Goal: Information Seeking & Learning: Find specific fact

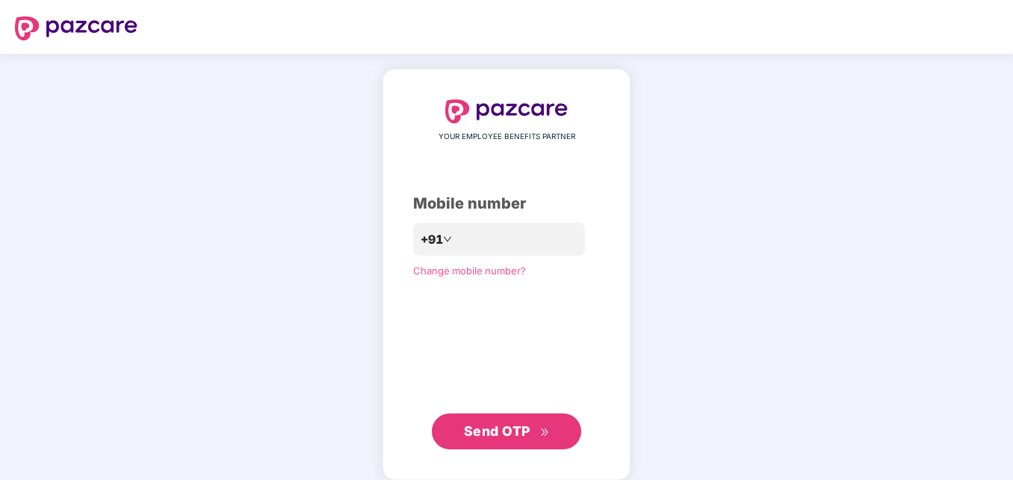
click at [519, 419] on button "Send OTP" at bounding box center [506, 431] width 149 height 36
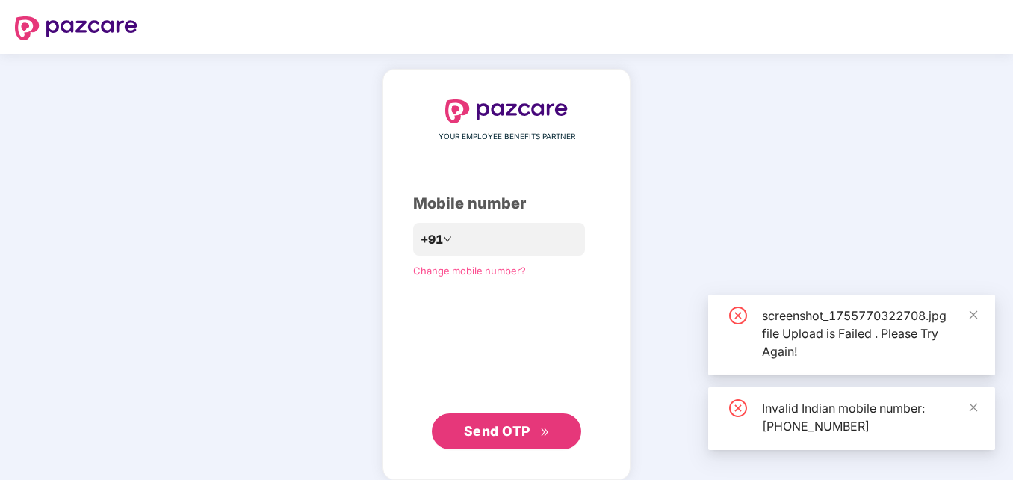
click at [519, 421] on span "Send OTP" at bounding box center [507, 431] width 86 height 21
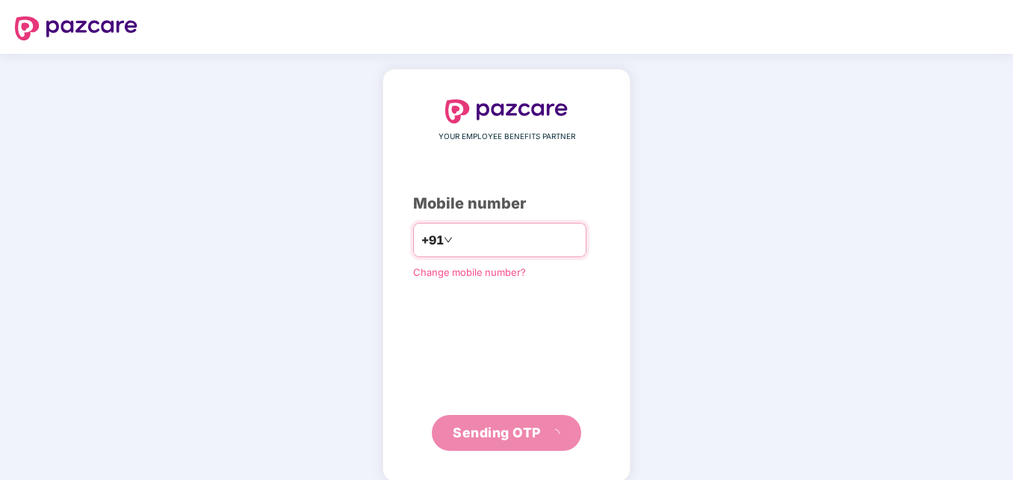
click at [456, 243] on input "**********" at bounding box center [517, 240] width 123 height 24
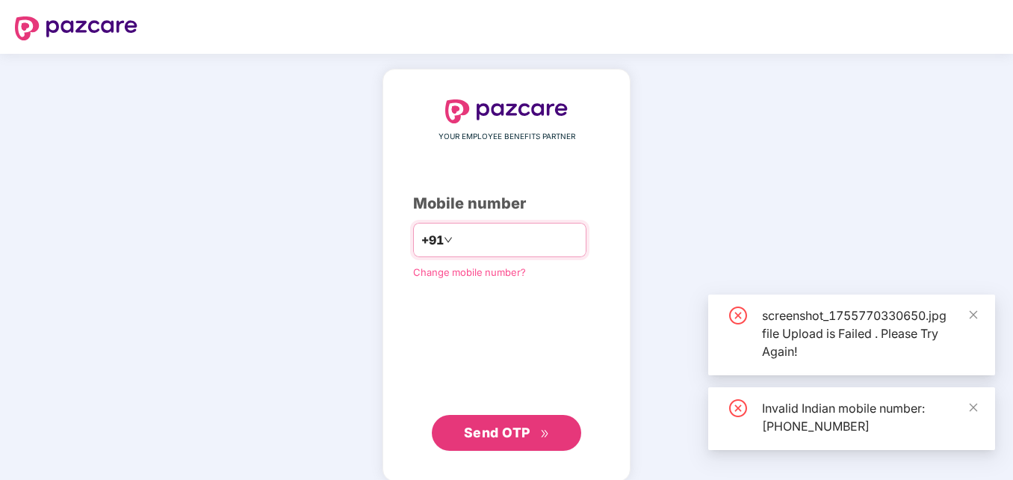
type input "**********"
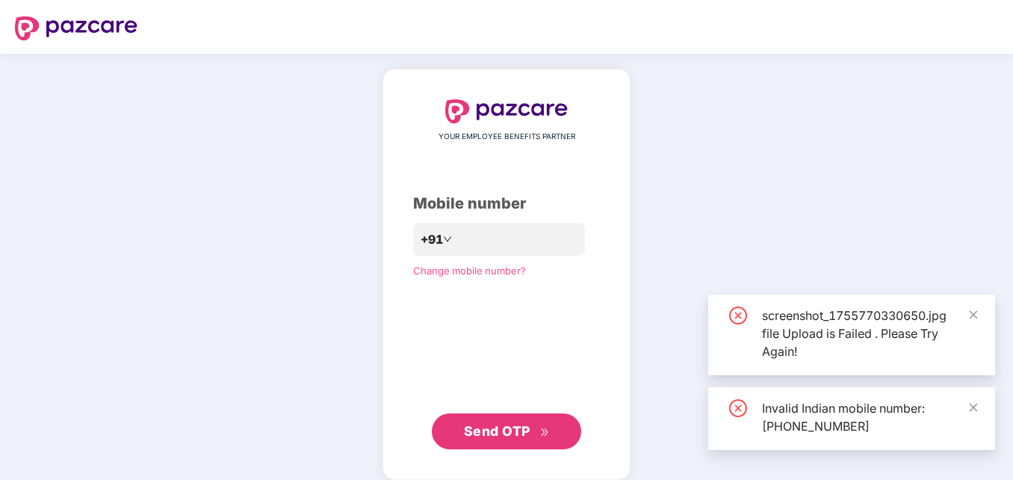
click at [509, 432] on span "Send OTP" at bounding box center [497, 431] width 66 height 16
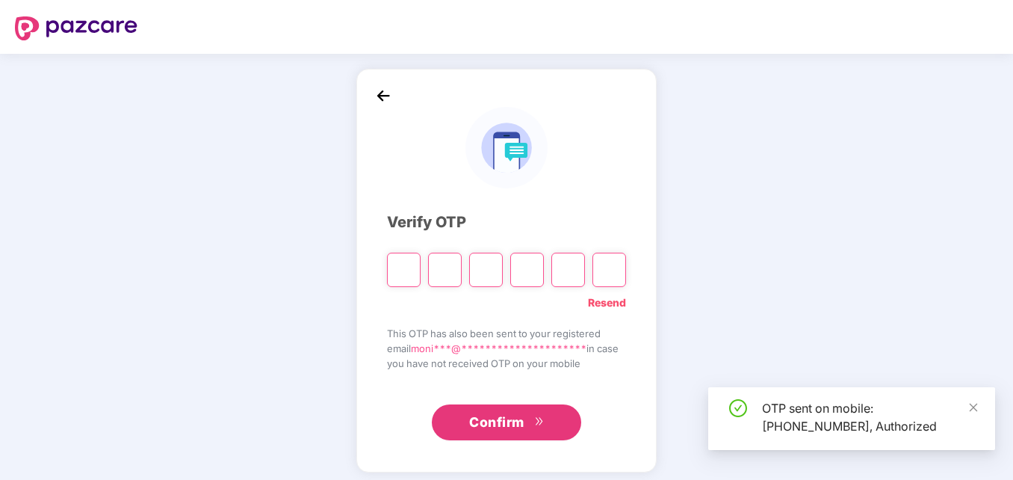
type input "*"
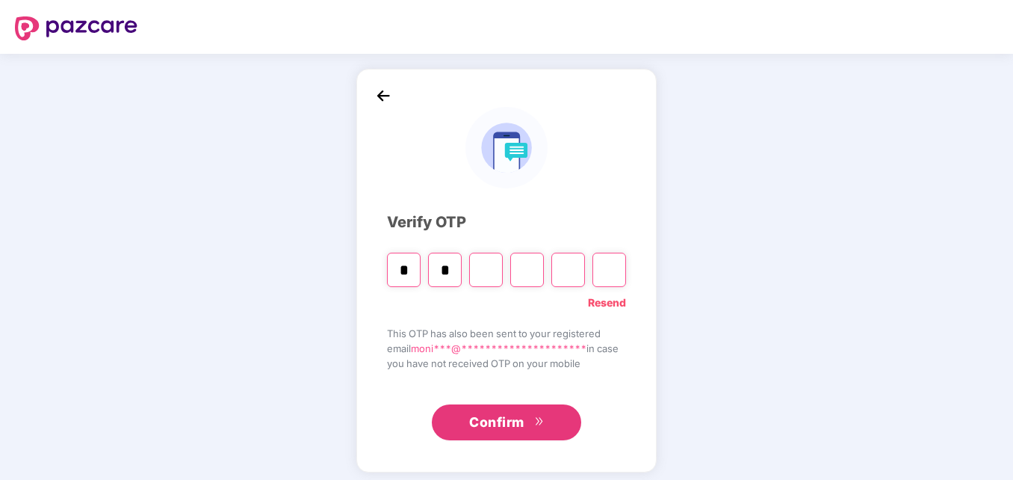
type input "*"
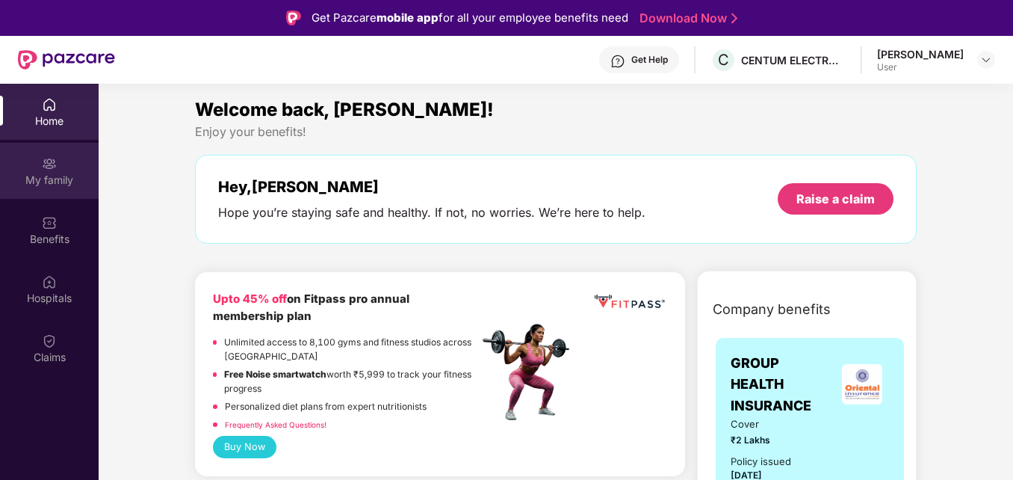
click at [56, 164] on img at bounding box center [49, 163] width 15 height 15
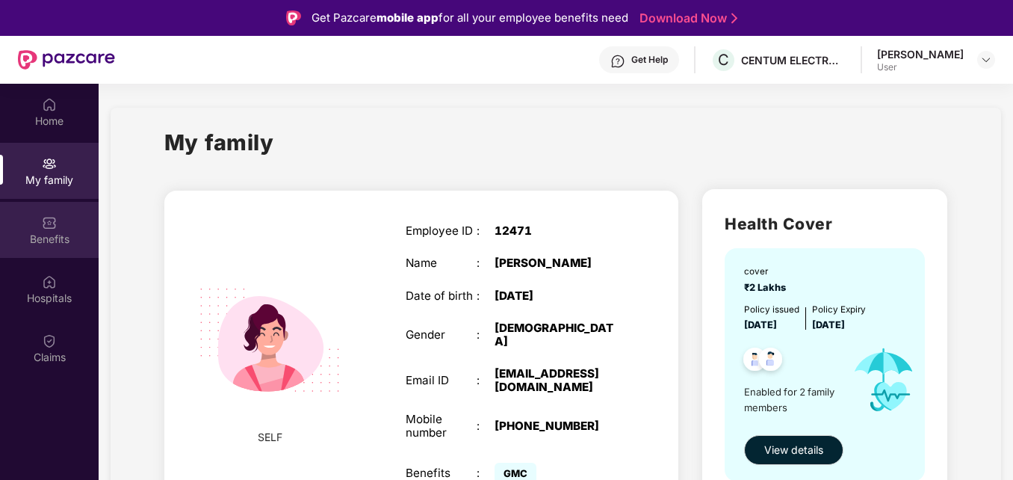
click at [50, 238] on div "Benefits" at bounding box center [49, 239] width 99 height 15
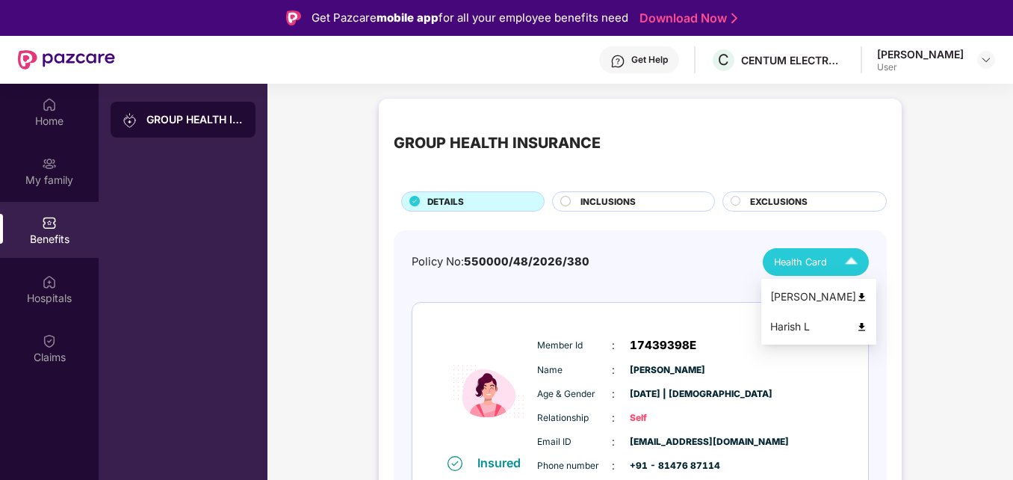
click at [803, 261] on span "Health Card" at bounding box center [800, 262] width 53 height 15
click at [856, 297] on img at bounding box center [861, 296] width 11 height 11
click at [849, 264] on img at bounding box center [851, 262] width 26 height 26
click at [855, 319] on div "Harish L" at bounding box center [818, 326] width 97 height 16
click at [44, 241] on div "Benefits" at bounding box center [49, 239] width 99 height 15
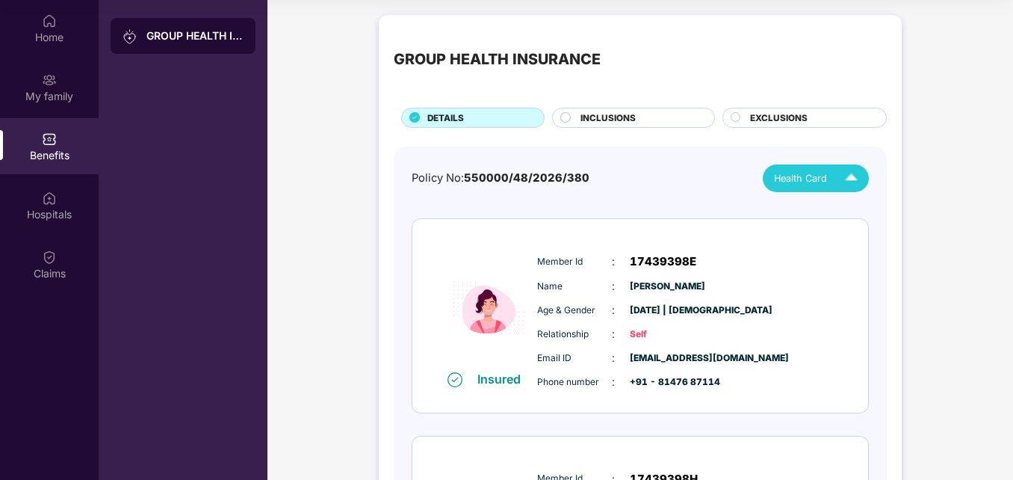
click at [656, 116] on div "INCLUSIONS" at bounding box center [640, 119] width 134 height 16
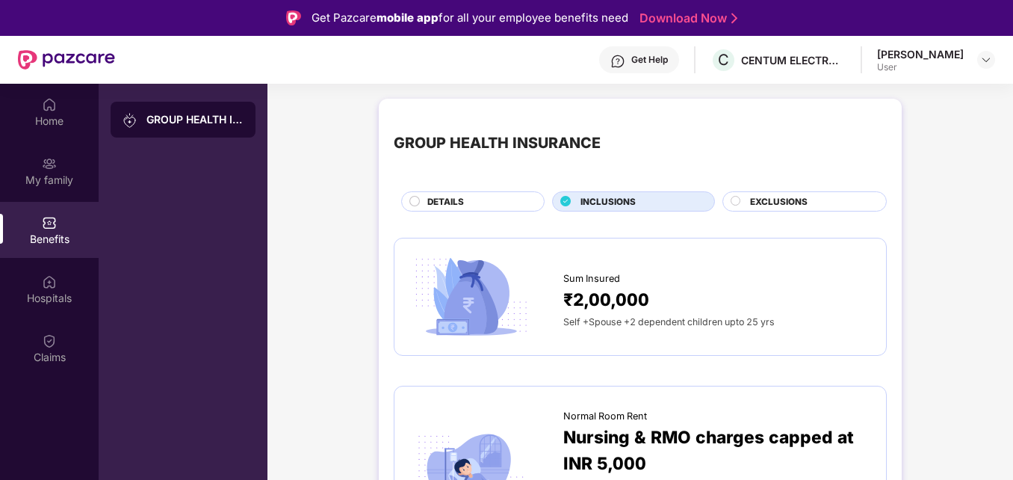
click at [810, 198] on div "EXCLUSIONS" at bounding box center [811, 203] width 136 height 16
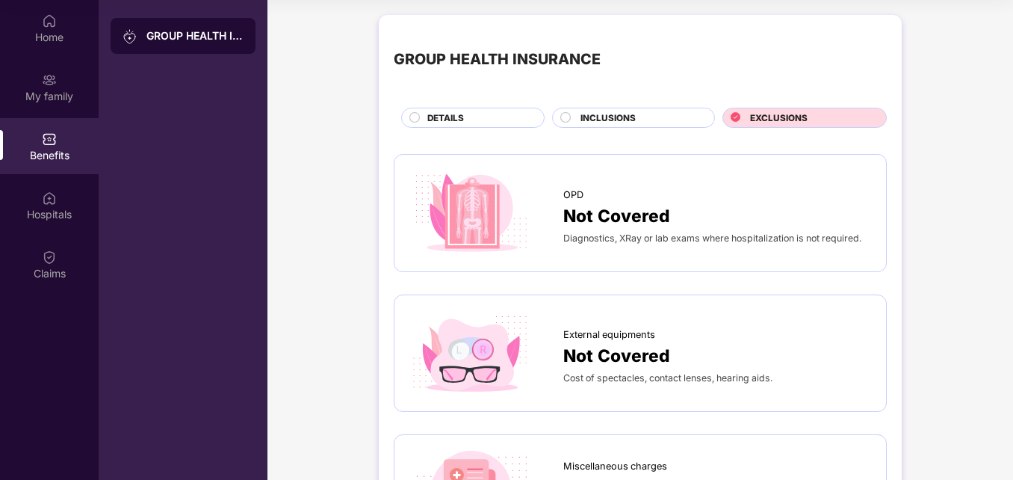
click at [601, 112] on span "INCLUSIONS" at bounding box center [608, 117] width 55 height 13
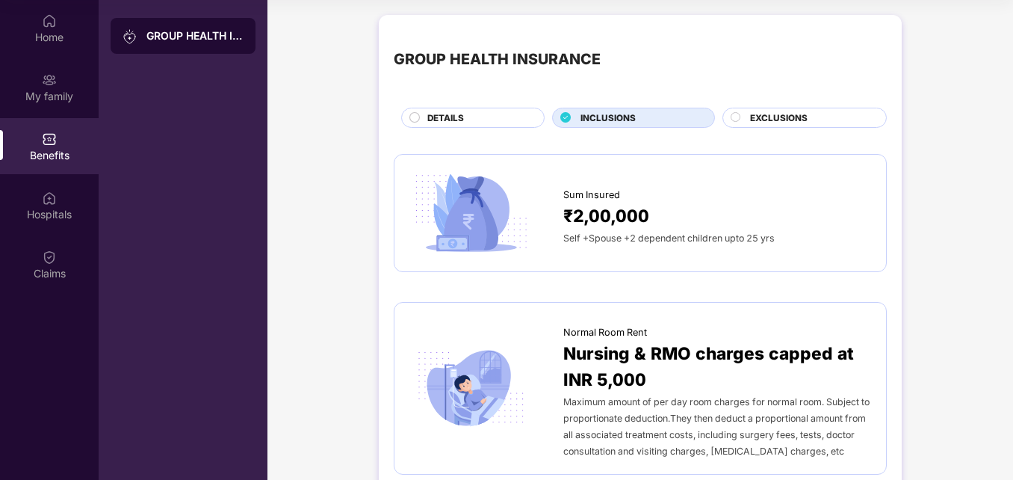
click at [501, 116] on div "DETAILS" at bounding box center [478, 119] width 117 height 16
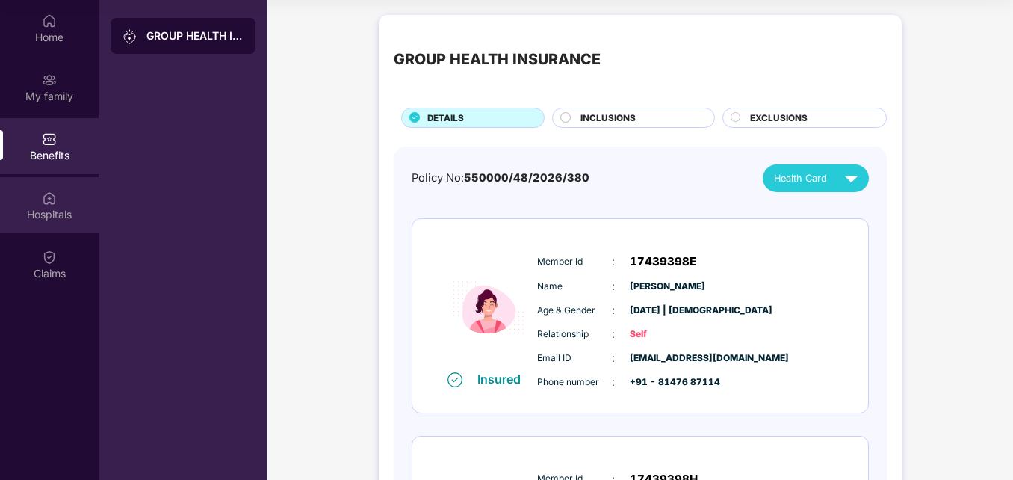
click at [55, 198] on img at bounding box center [49, 198] width 15 height 15
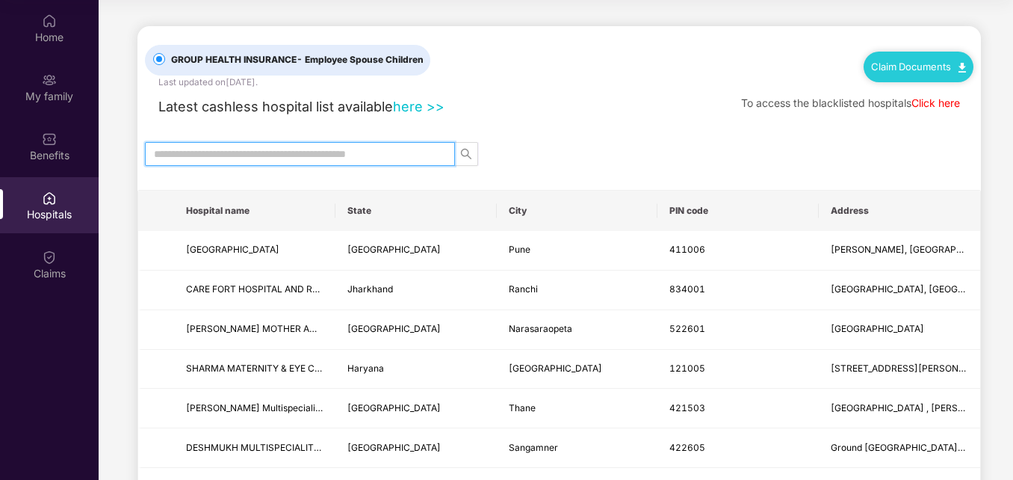
click at [346, 154] on input "text" at bounding box center [294, 154] width 280 height 16
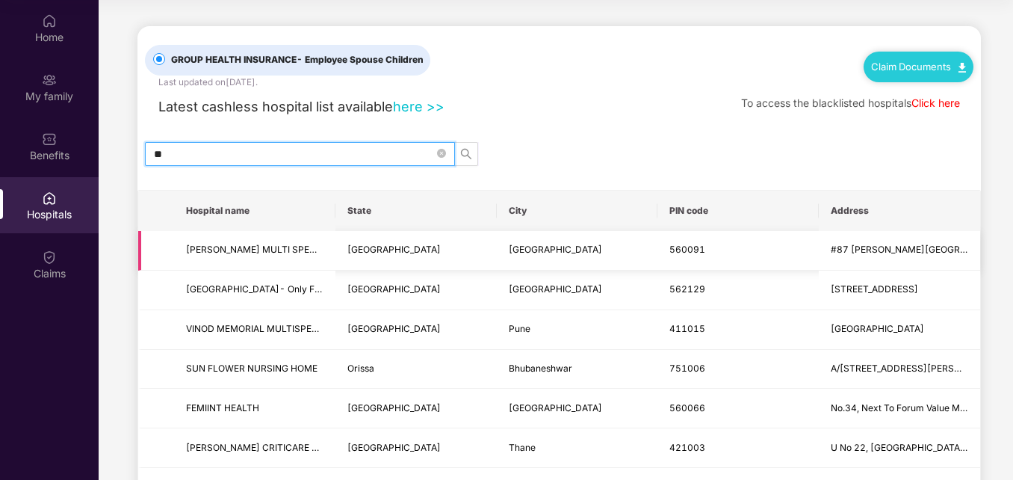
type input "*"
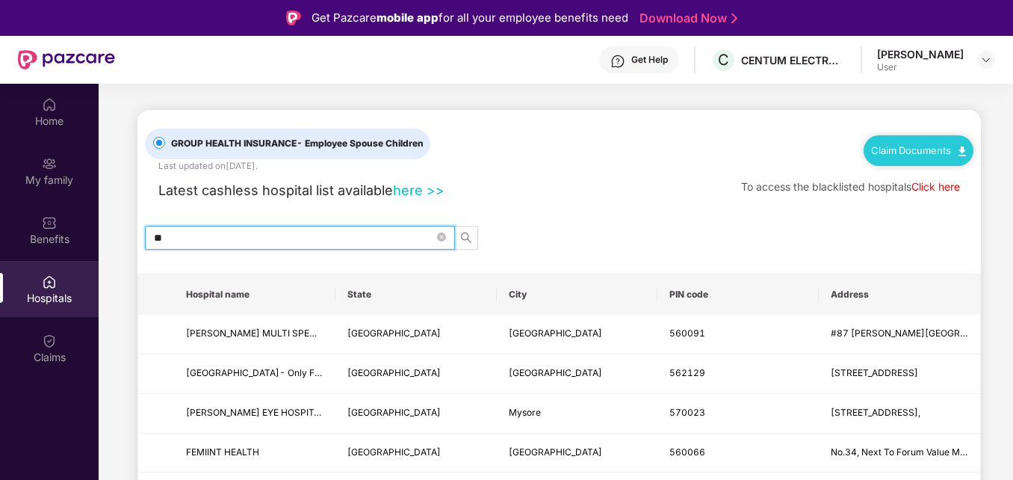
type input "*"
type input "*********"
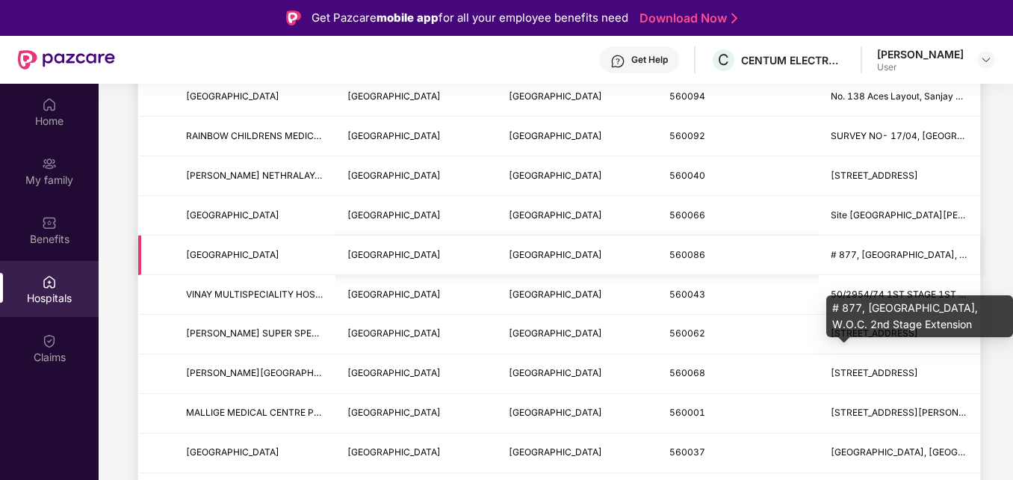
scroll to position [672, 0]
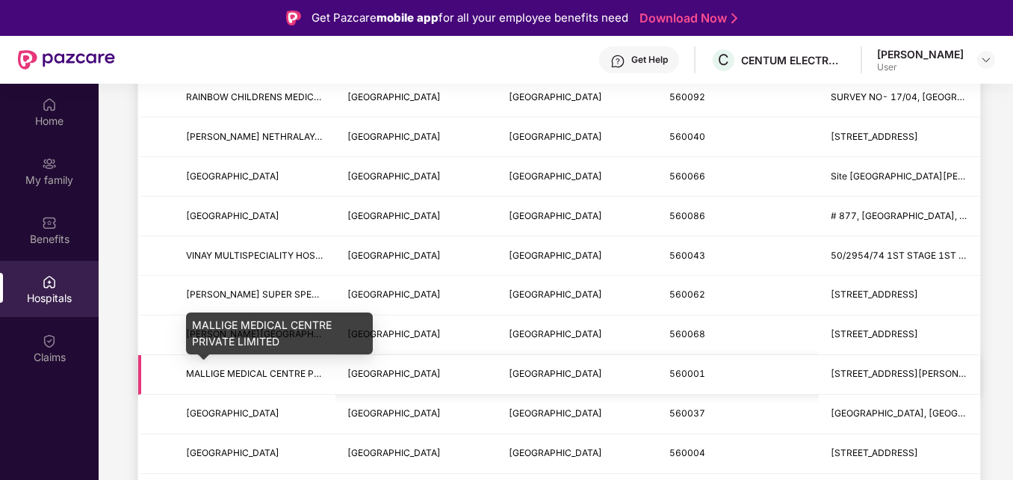
click at [318, 375] on span "MALLIGE MEDICAL CENTRE PRIVATE LIMITED" at bounding box center [284, 373] width 196 height 11
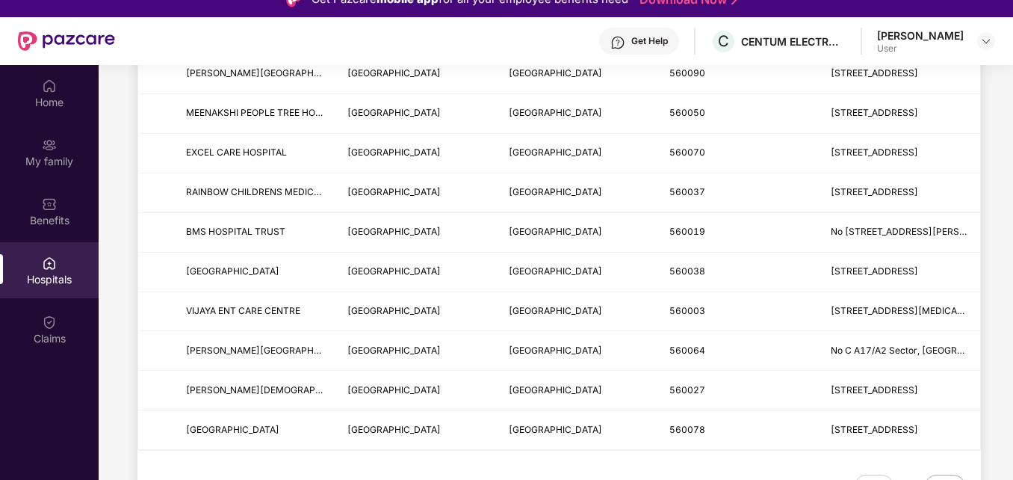
scroll to position [84, 0]
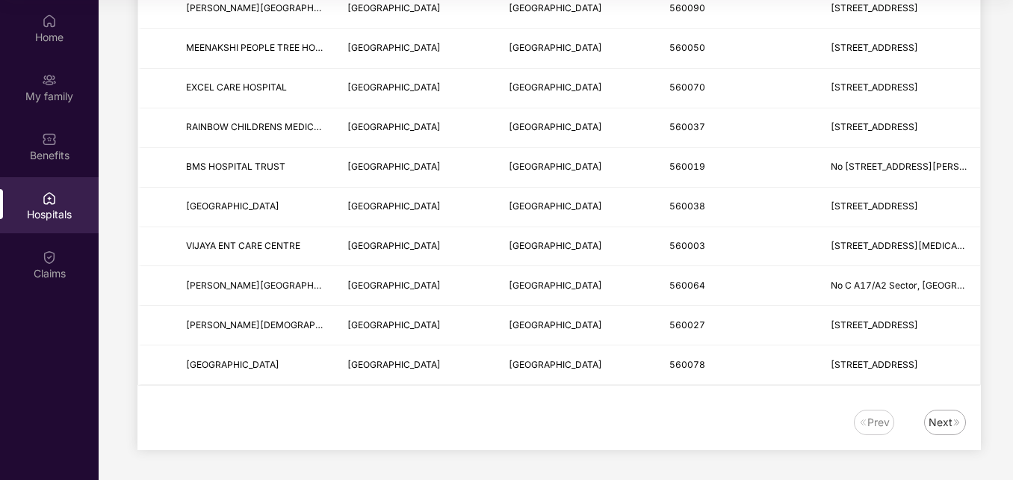
click at [941, 430] on div "Next" at bounding box center [941, 422] width 24 height 16
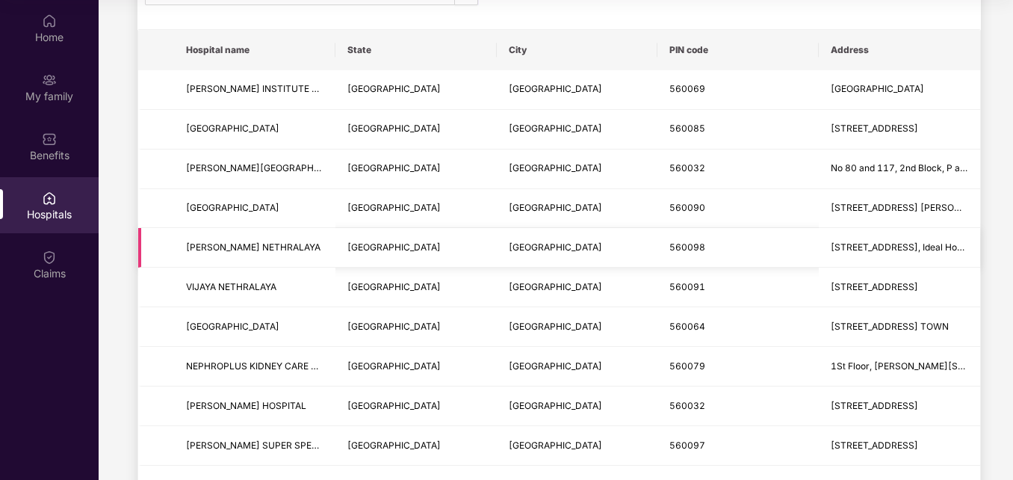
scroll to position [0, 0]
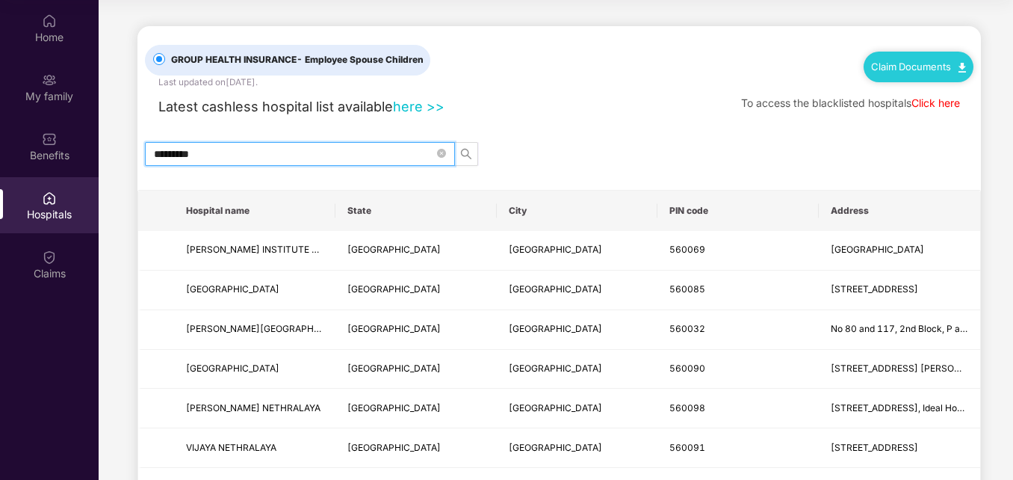
drag, startPoint x: 278, startPoint y: 155, endPoint x: -3, endPoint y: 159, distance: 281.0
click at [0, 159] on html "Get Pazcare mobile app for all your employee benefits need Download Now Get Hel…" at bounding box center [506, 156] width 1013 height 480
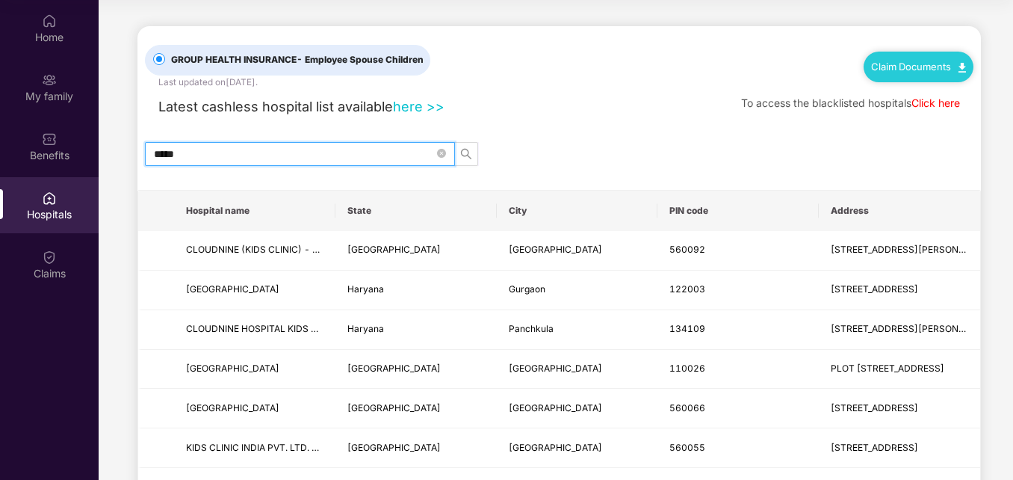
click at [228, 155] on input "*****" at bounding box center [294, 154] width 280 height 16
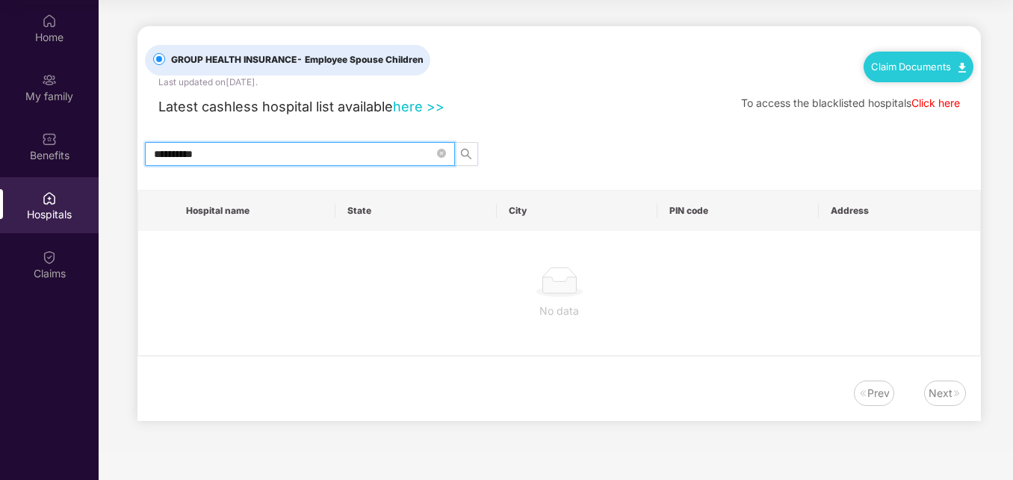
type input "*********"
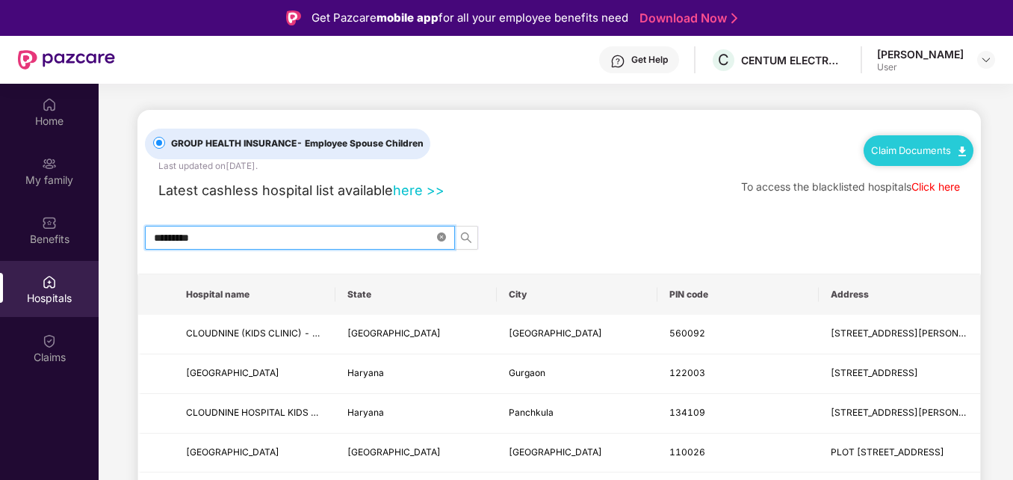
click at [444, 237] on icon "close-circle" at bounding box center [441, 236] width 9 height 9
click at [397, 235] on input "text" at bounding box center [294, 237] width 280 height 16
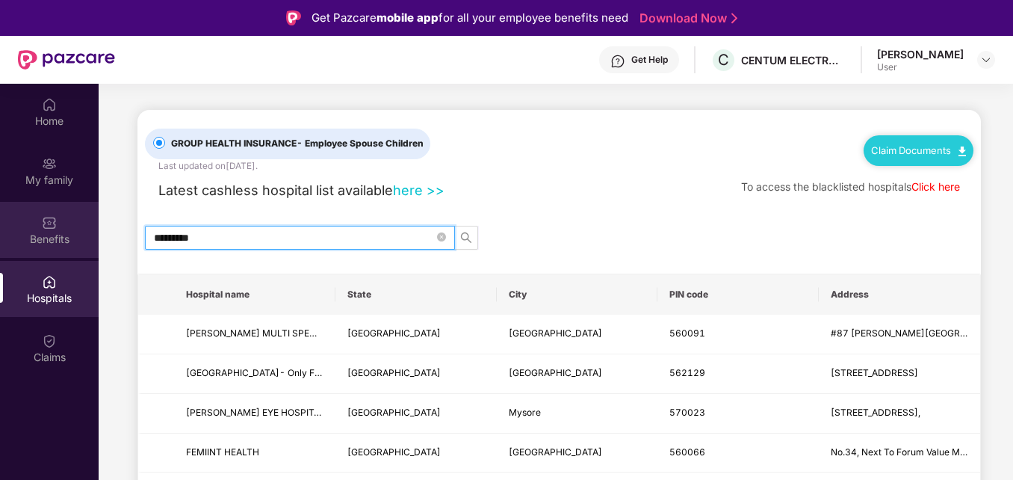
drag, startPoint x: 236, startPoint y: 235, endPoint x: 0, endPoint y: 215, distance: 236.9
click at [0, 215] on html "Get Pazcare mobile app for all your employee benefits need Download Now Get Hel…" at bounding box center [506, 240] width 1013 height 480
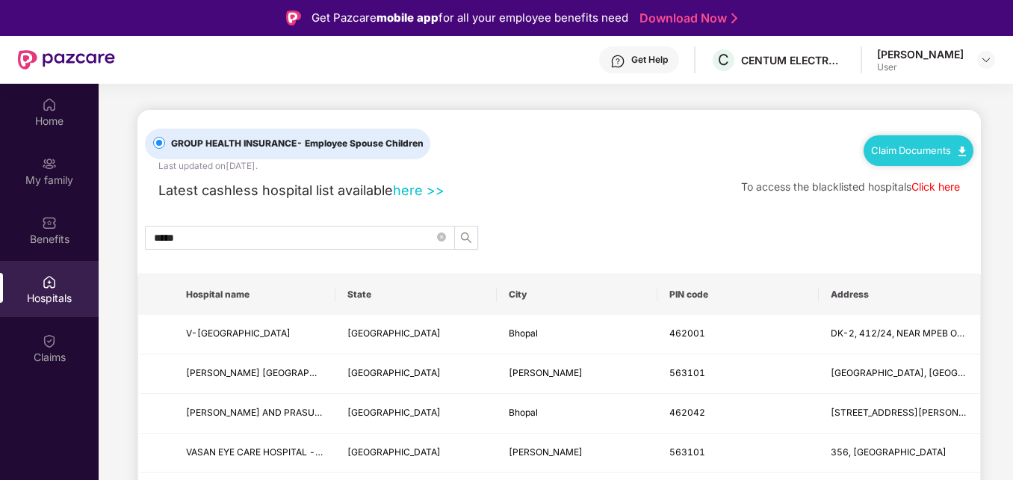
click at [619, 188] on div "Latest cashless hospital list available here >> To access the blacklisted hospi…" at bounding box center [559, 187] width 829 height 28
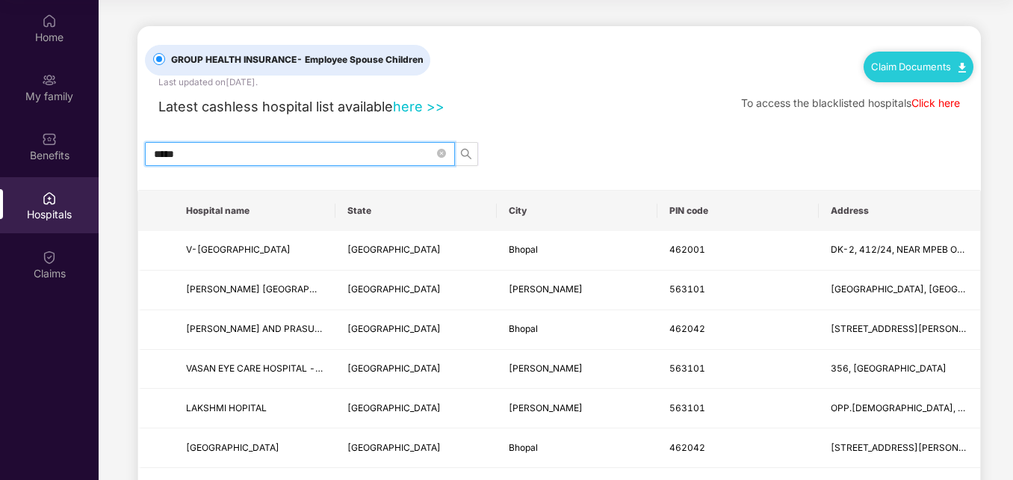
click at [260, 158] on input "*****" at bounding box center [294, 154] width 280 height 16
type input "*"
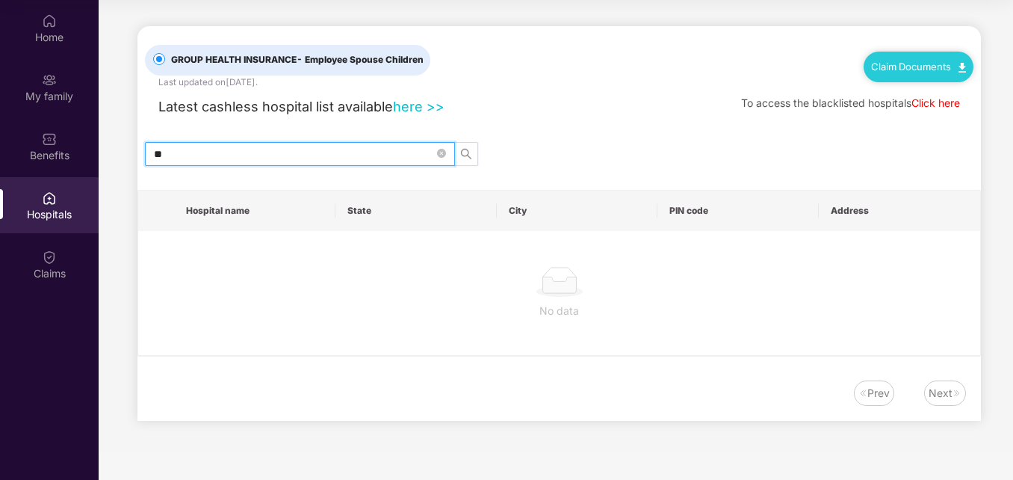
type input "*"
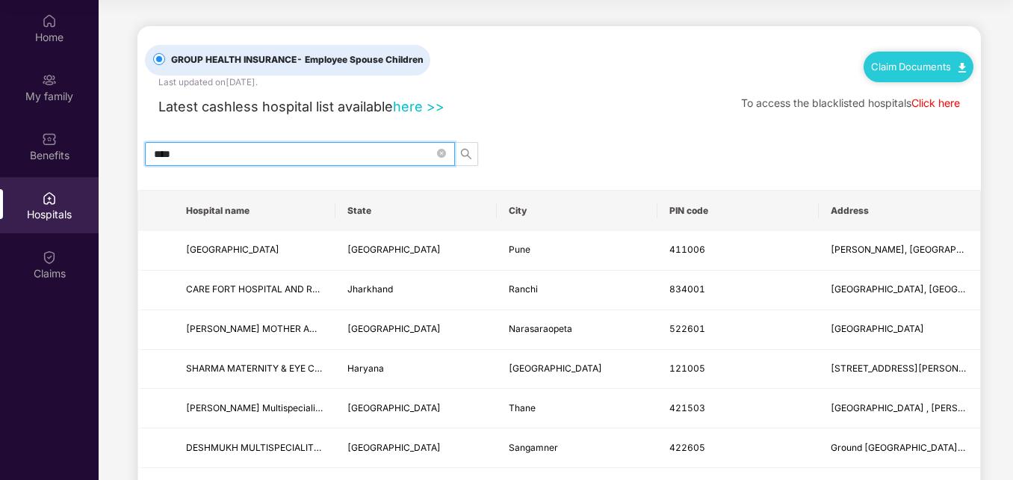
type input "*****"
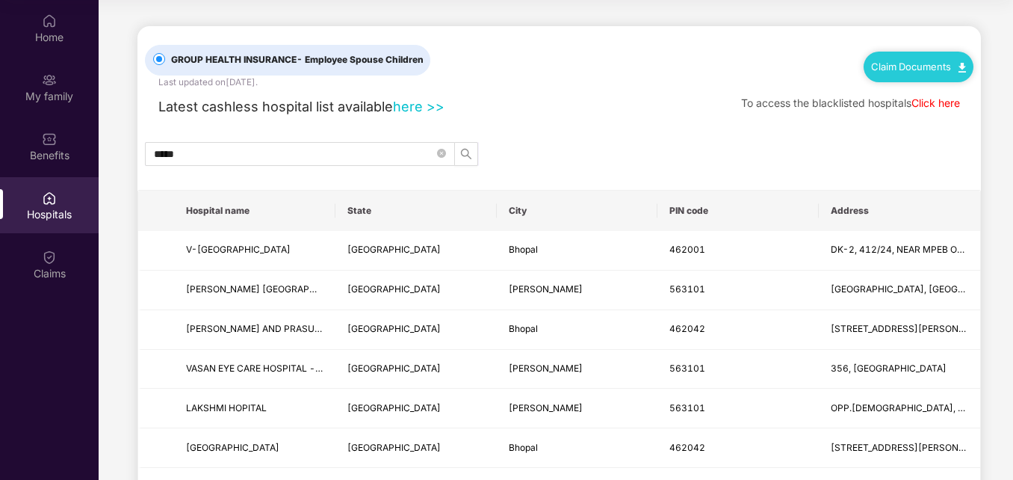
click at [559, 152] on div "*****" at bounding box center [559, 154] width 844 height 24
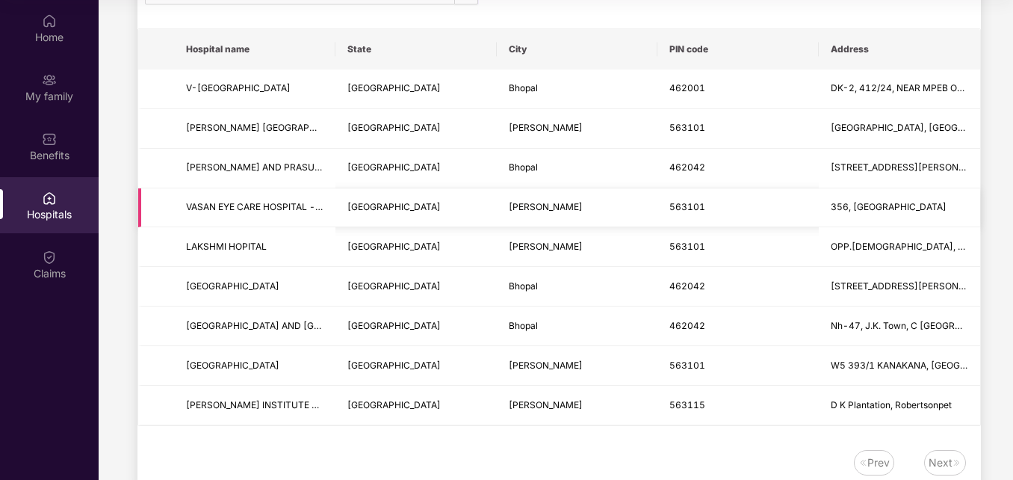
scroll to position [191, 0]
